Goal: Task Accomplishment & Management: Use online tool/utility

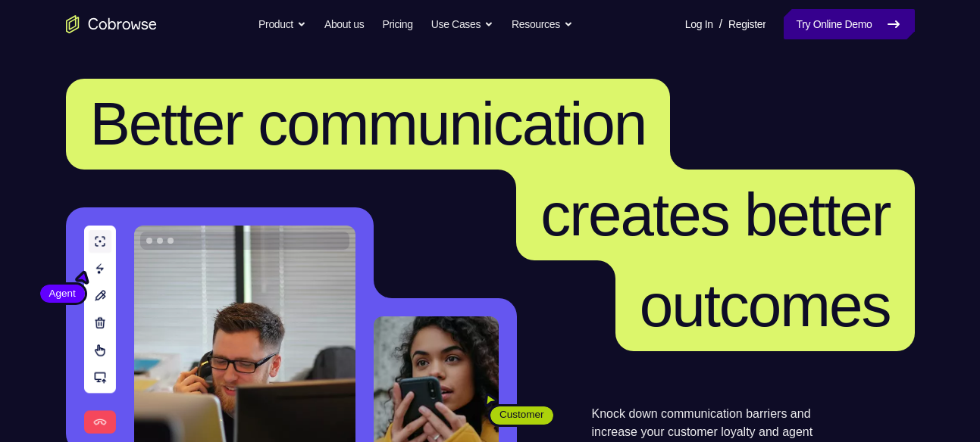
click at [827, 38] on link "Try Online Demo" at bounding box center [848, 24] width 130 height 30
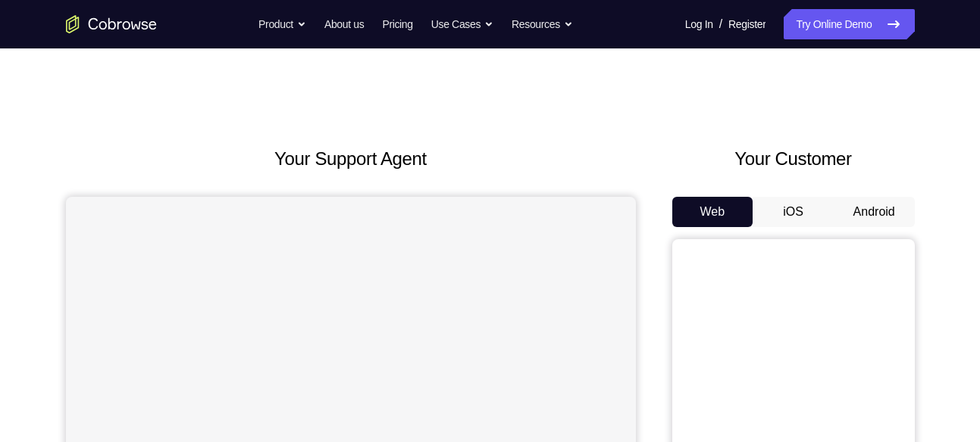
click at [864, 202] on button "Android" at bounding box center [873, 212] width 81 height 30
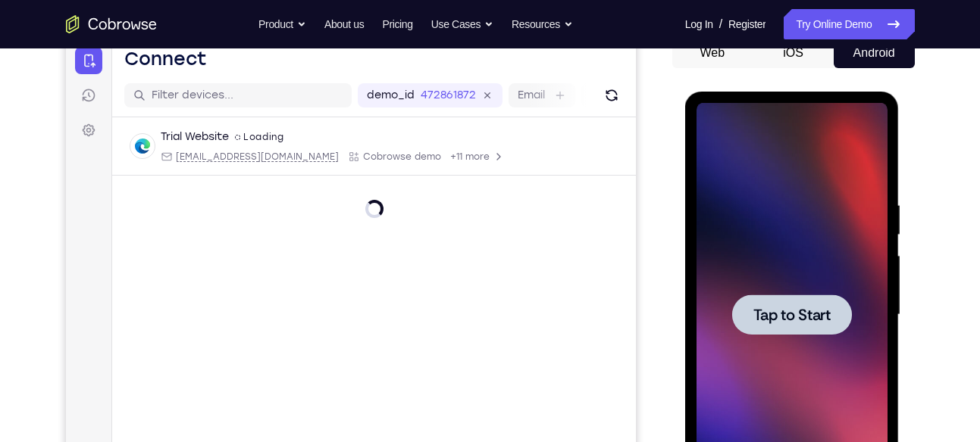
scroll to position [152, 0]
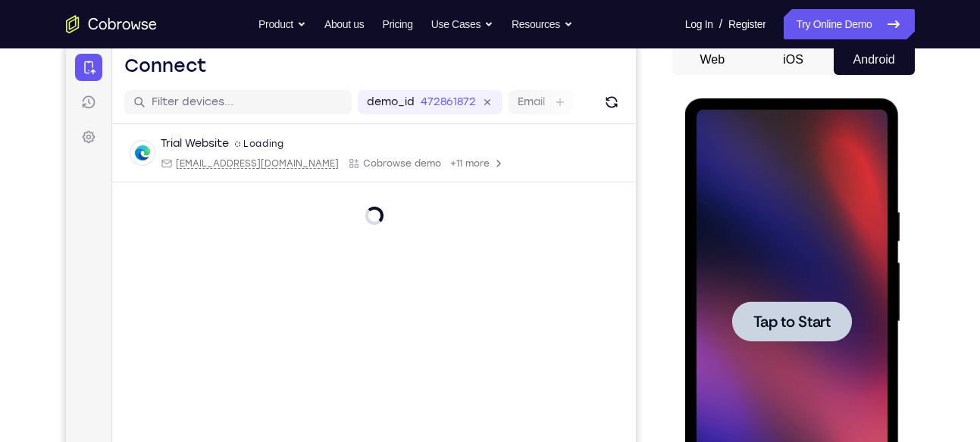
click at [805, 327] on span "Tap to Start" at bounding box center [791, 321] width 77 height 15
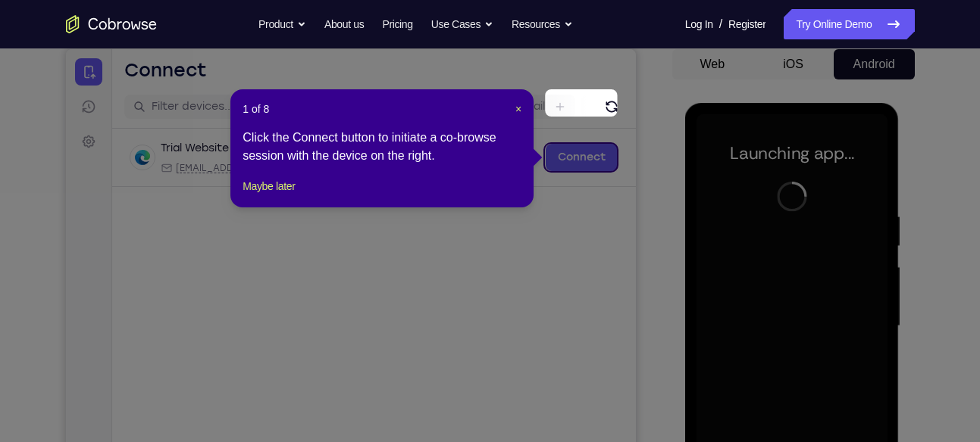
scroll to position [143, 0]
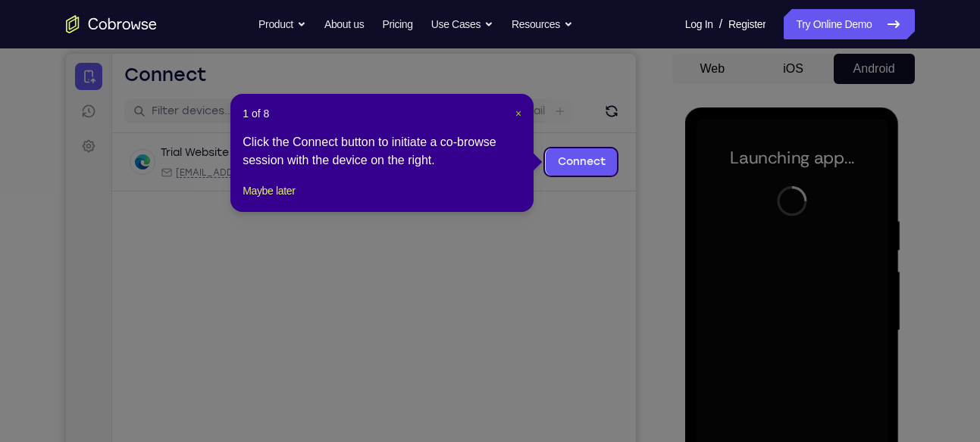
click at [519, 111] on span "×" at bounding box center [518, 114] width 6 height 12
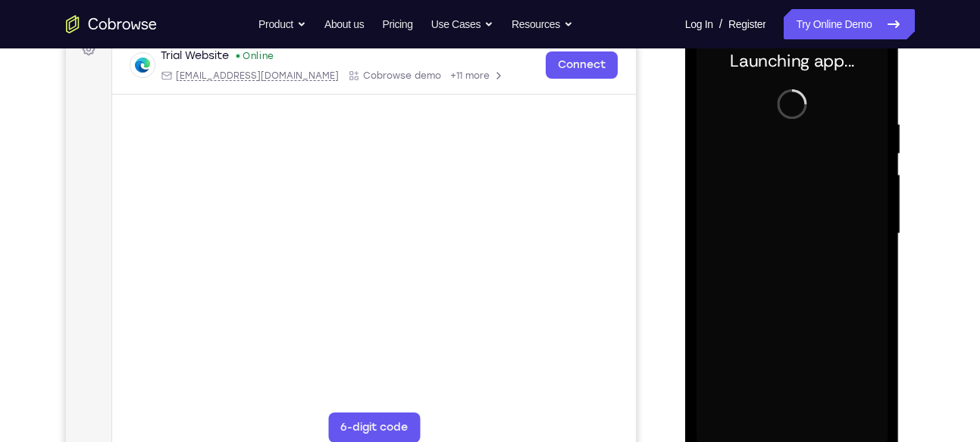
scroll to position [238, 0]
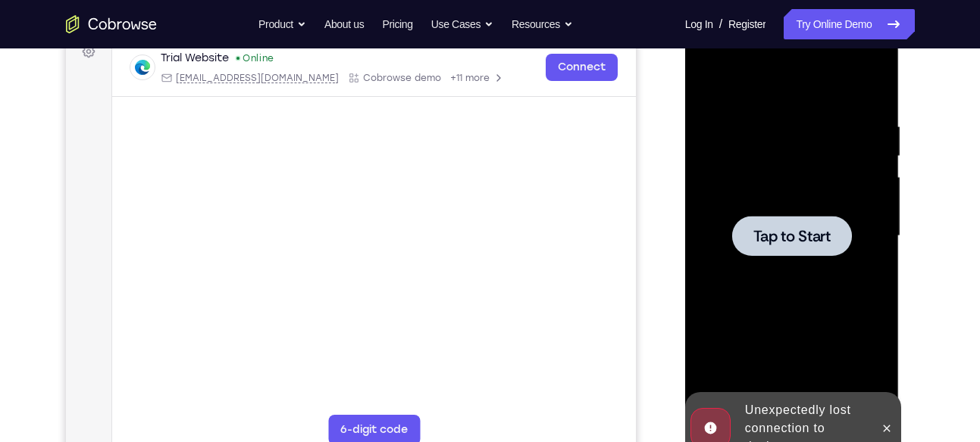
click at [770, 231] on span "Tap to Start" at bounding box center [791, 236] width 77 height 15
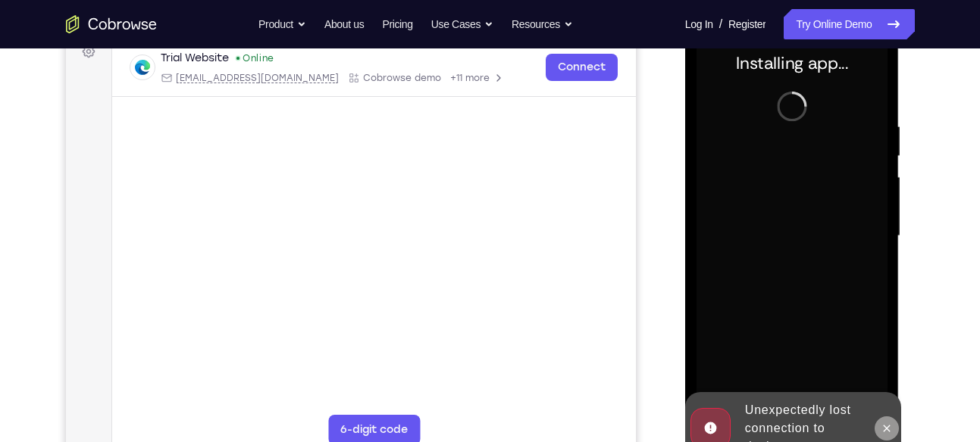
click at [884, 423] on icon at bounding box center [886, 429] width 12 height 12
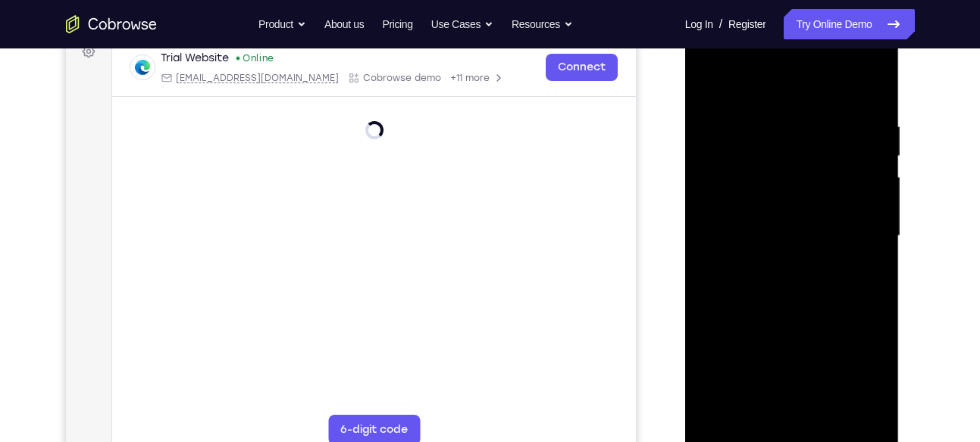
click at [788, 433] on div at bounding box center [791, 236] width 191 height 424
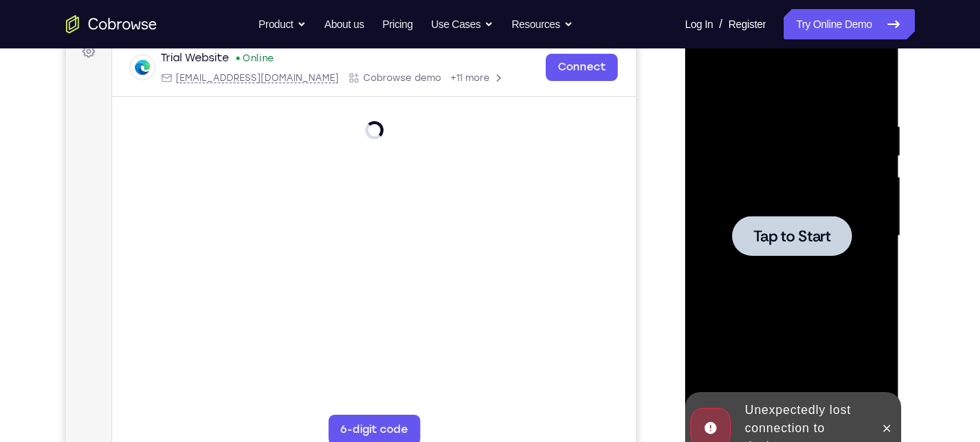
click at [789, 237] on span "Tap to Start" at bounding box center [791, 236] width 77 height 15
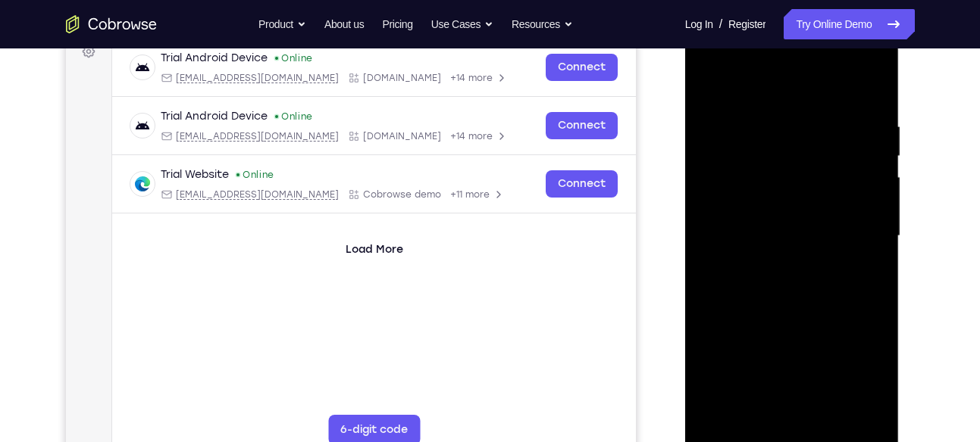
click at [794, 436] on div at bounding box center [791, 236] width 191 height 424
click at [788, 433] on div at bounding box center [791, 236] width 191 height 424
click at [861, 361] on div at bounding box center [791, 236] width 191 height 424
click at [754, 251] on div at bounding box center [791, 236] width 191 height 424
click at [853, 364] on div at bounding box center [791, 236] width 191 height 424
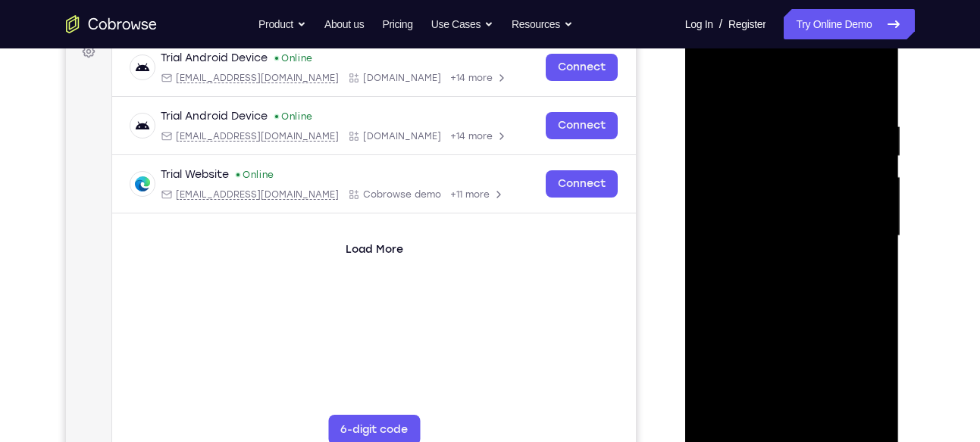
click at [865, 57] on div at bounding box center [791, 236] width 191 height 424
click at [871, 56] on div at bounding box center [791, 236] width 191 height 424
click at [839, 83] on div at bounding box center [791, 236] width 191 height 424
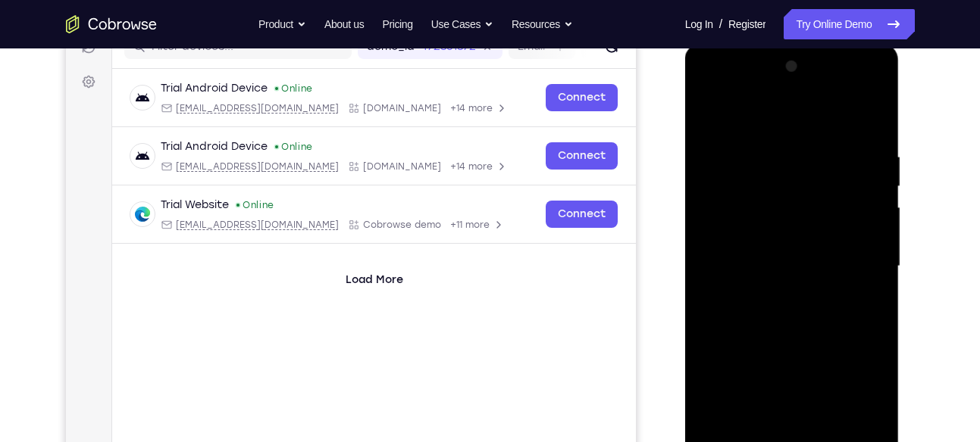
scroll to position [205, 0]
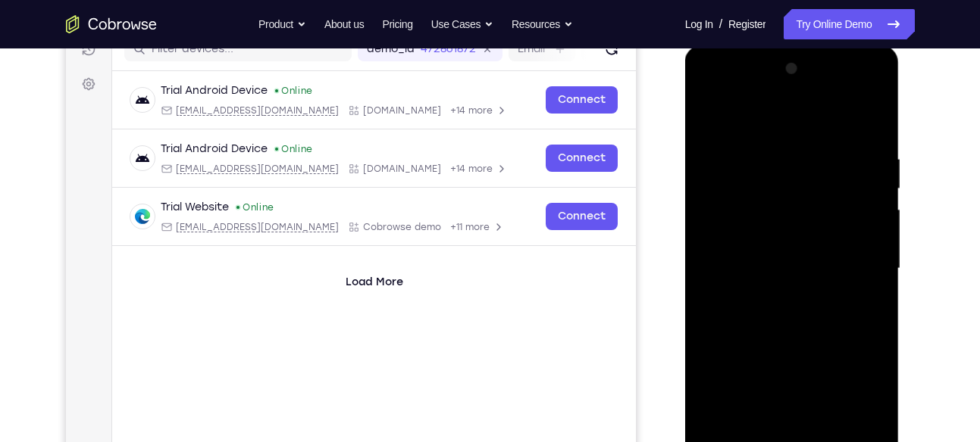
click at [815, 88] on div at bounding box center [791, 269] width 191 height 424
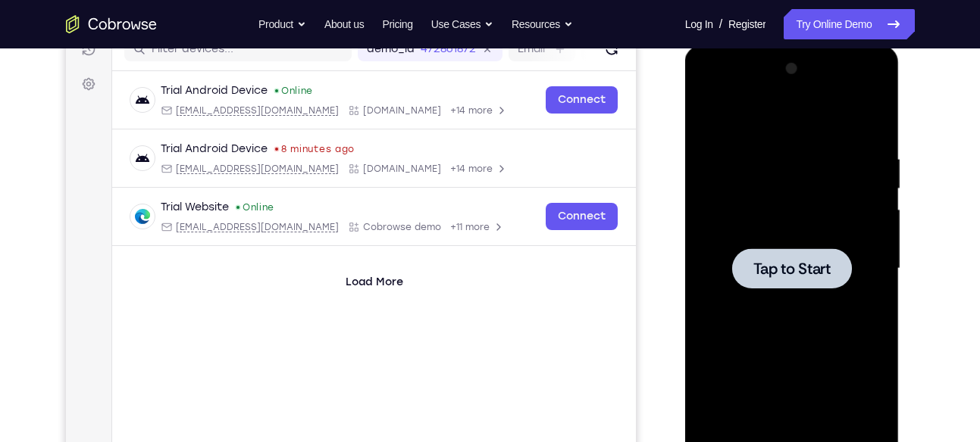
click at [787, 271] on span "Tap to Start" at bounding box center [791, 268] width 77 height 15
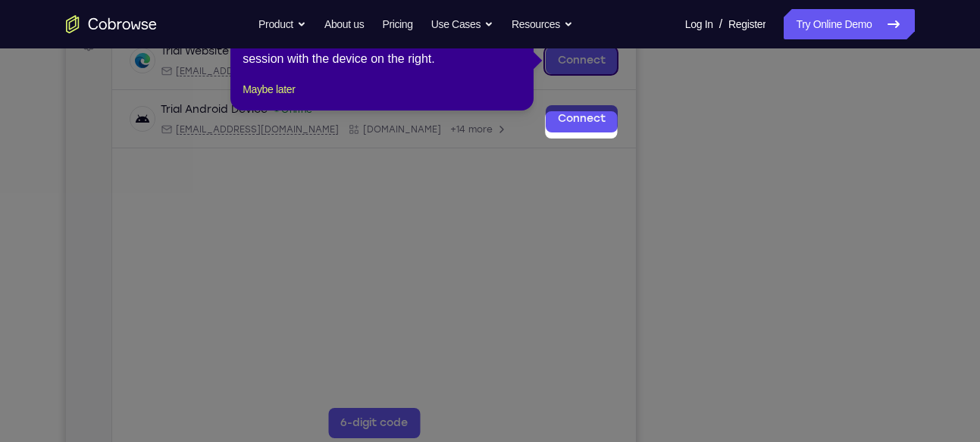
scroll to position [152, 0]
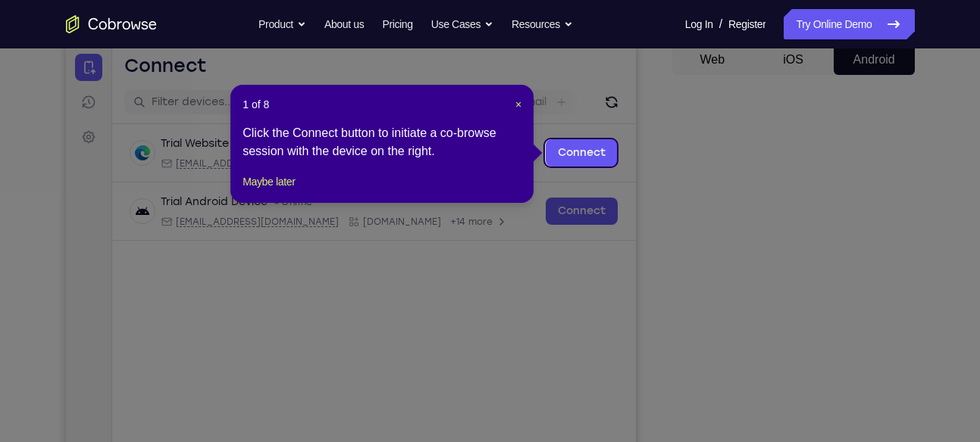
click at [522, 98] on div "1 of 8 × Click the Connect button to initiate a co-browse session with the devi…" at bounding box center [381, 144] width 303 height 118
click at [518, 101] on span "×" at bounding box center [518, 104] width 6 height 12
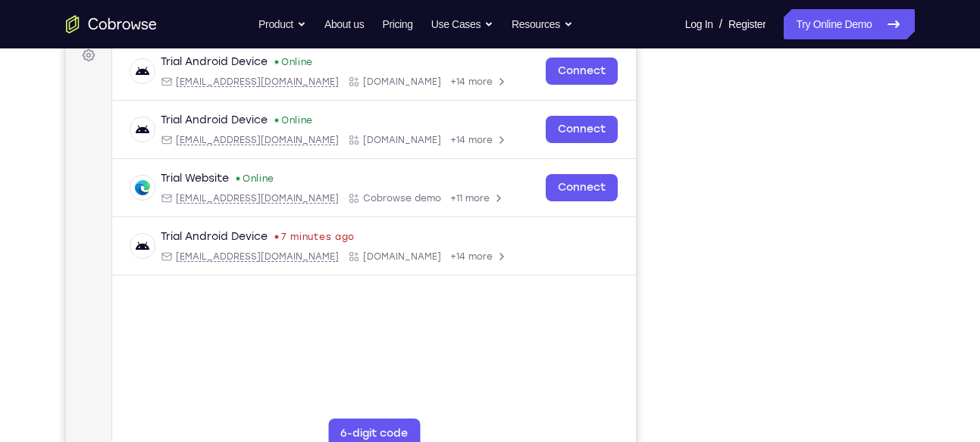
scroll to position [233, 0]
